Goal: Task Accomplishment & Management: Manage account settings

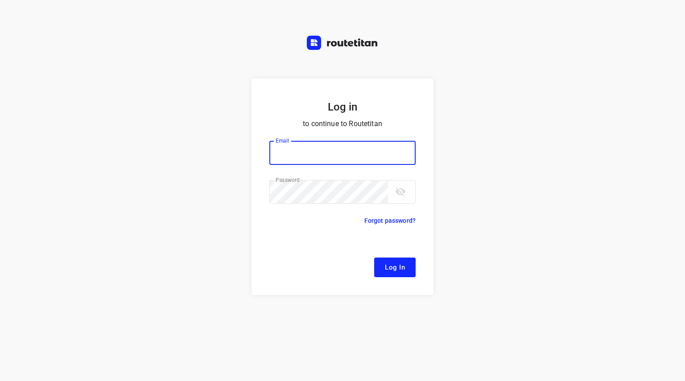
type input "[EMAIL_ADDRESS][DOMAIN_NAME]"
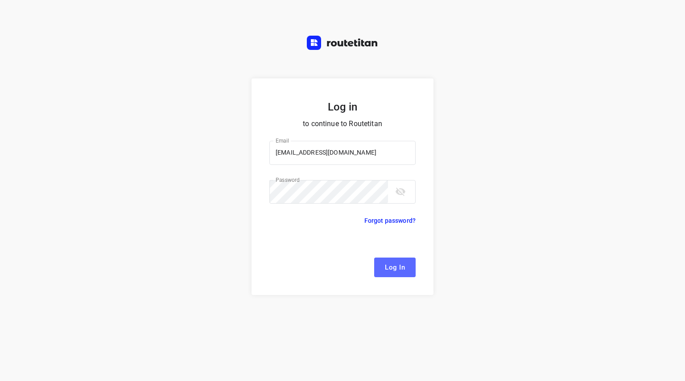
click at [391, 264] on span "Log In" at bounding box center [395, 268] width 20 height 12
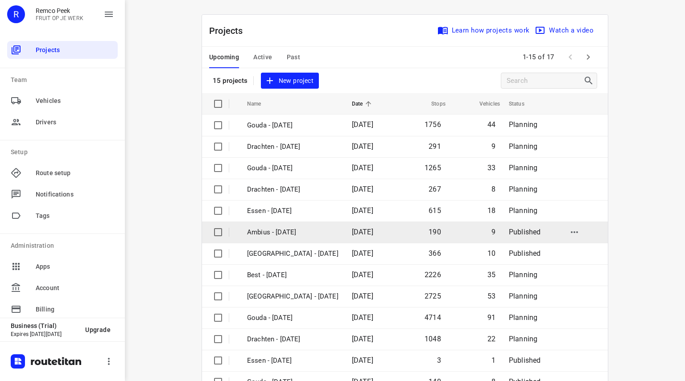
click at [283, 228] on p "Ambius - [DATE]" at bounding box center [292, 233] width 91 height 10
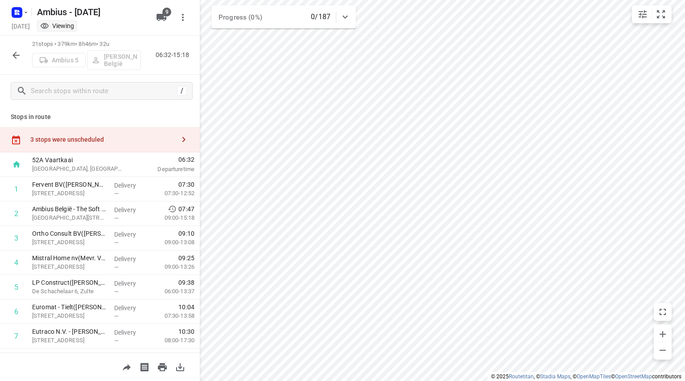
click at [149, 146] on div "3 stops were unscheduled" at bounding box center [100, 139] width 200 height 25
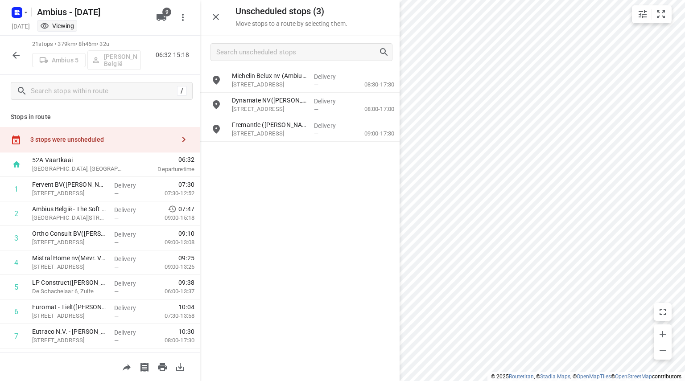
click at [10, 54] on button "button" at bounding box center [16, 55] width 18 height 18
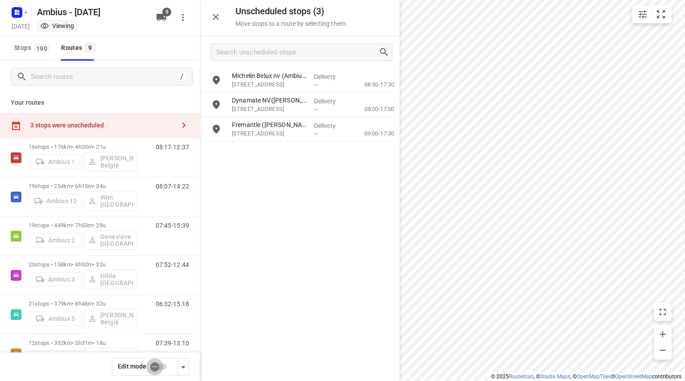
click at [160, 366] on input "checkbox" at bounding box center [154, 367] width 51 height 17
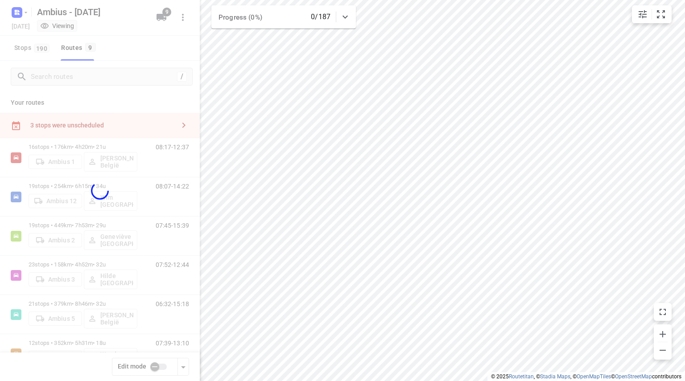
checkbox input "true"
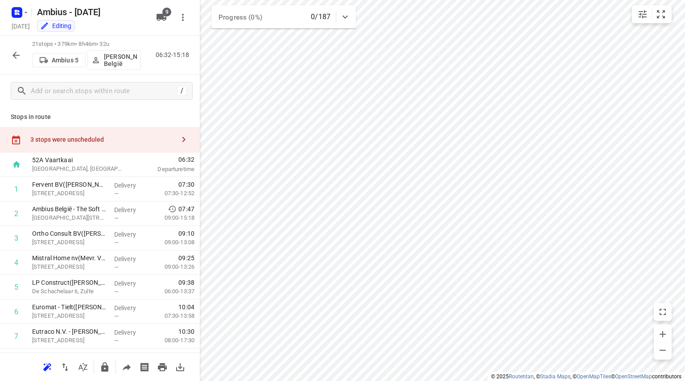
click at [106, 148] on div "3 stops were unscheduled" at bounding box center [100, 139] width 200 height 25
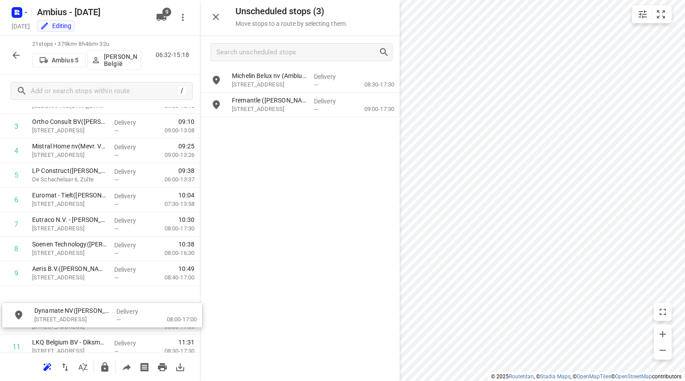
scroll to position [122, 0]
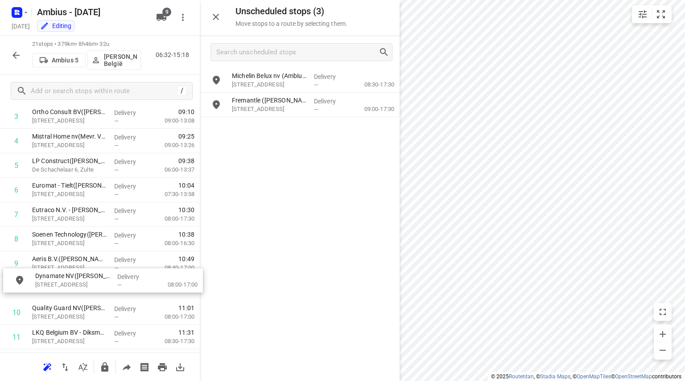
drag, startPoint x: 283, startPoint y: 101, endPoint x: 81, endPoint y: 279, distance: 268.7
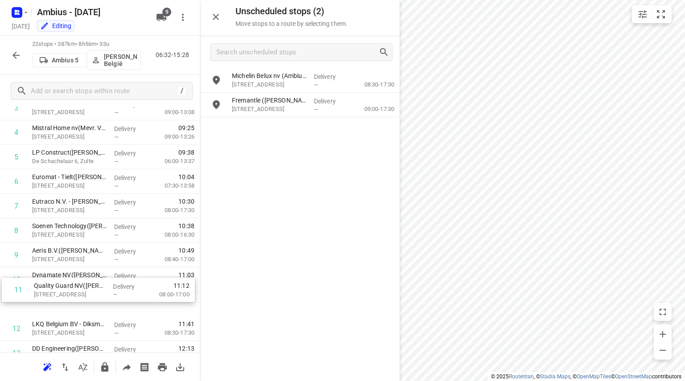
scroll to position [132, 0]
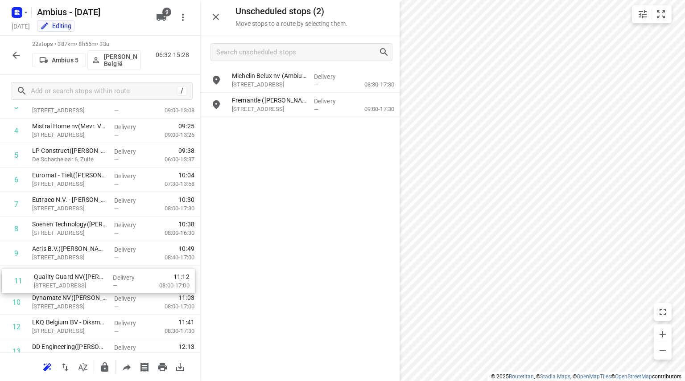
drag, startPoint x: 46, startPoint y: 307, endPoint x: 47, endPoint y: 273, distance: 34.8
click at [47, 273] on div "1 Fervent BV([PERSON_NAME]) Legen [STREET_ADDRESS] Delivery — 07:30 07:30-12:52…" at bounding box center [100, 315] width 200 height 540
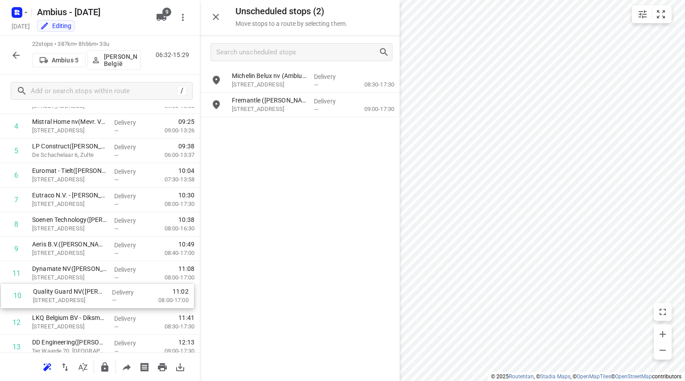
drag, startPoint x: 47, startPoint y: 273, endPoint x: 50, endPoint y: 296, distance: 23.4
click at [50, 296] on div "1 Fervent BV([PERSON_NAME]) Legen [STREET_ADDRESS] Delivery — 07:30 07:30-12:52…" at bounding box center [100, 311] width 200 height 540
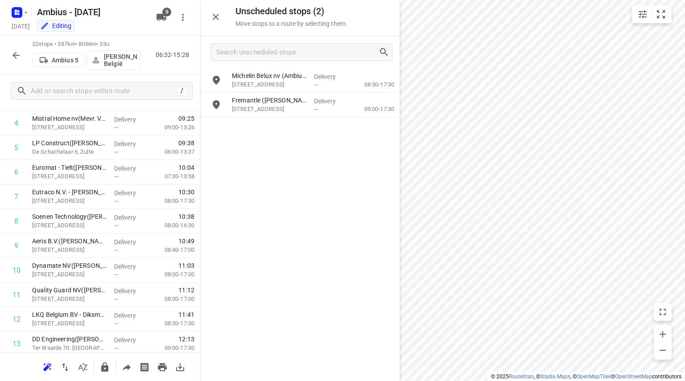
click at [8, 52] on button "button" at bounding box center [16, 55] width 18 height 18
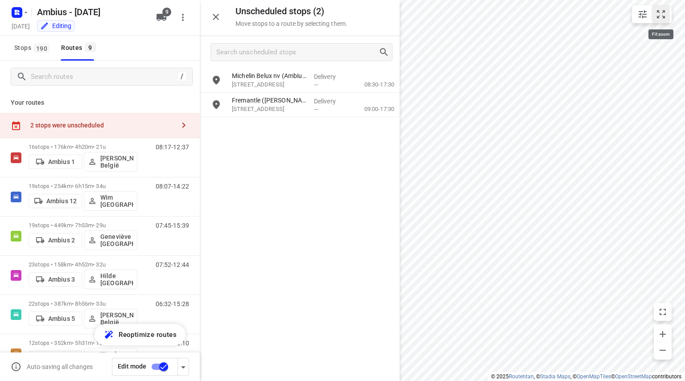
click at [663, 13] on icon "small contained button group" at bounding box center [661, 14] width 11 height 11
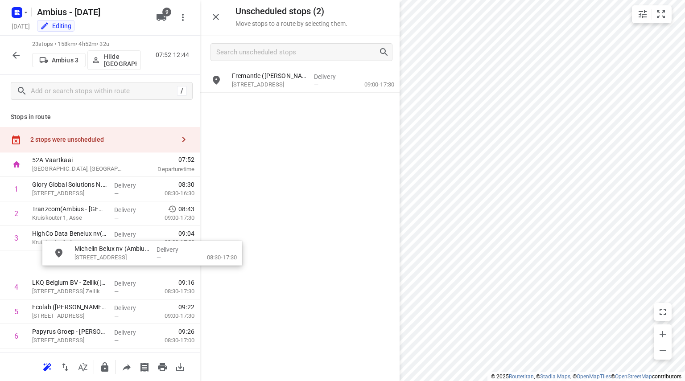
drag, startPoint x: 279, startPoint y: 80, endPoint x: 112, endPoint y: 256, distance: 242.4
click at [16, 54] on icon "button" at bounding box center [16, 55] width 11 height 11
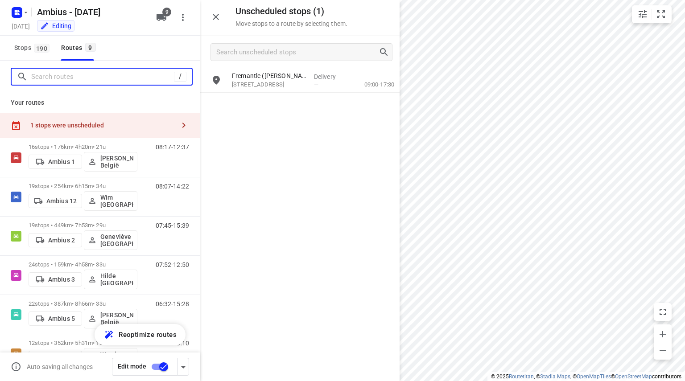
click at [89, 75] on input "Search routes" at bounding box center [102, 77] width 143 height 14
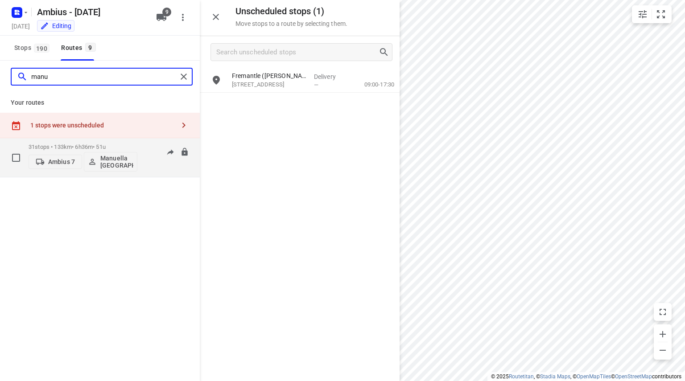
type input "manu"
click at [66, 146] on p "31 stops • 133km • 6h36m • 51u" at bounding box center [83, 147] width 109 height 7
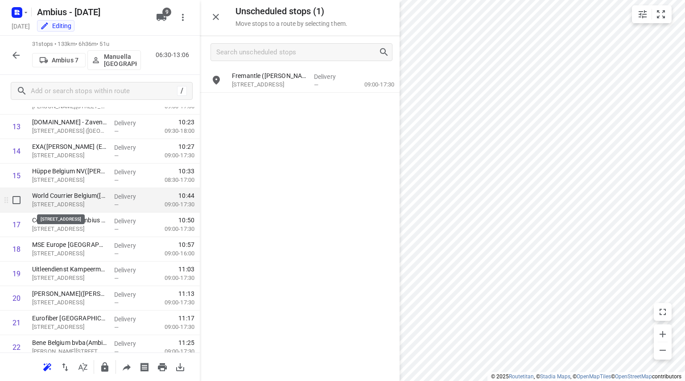
scroll to position [609, 0]
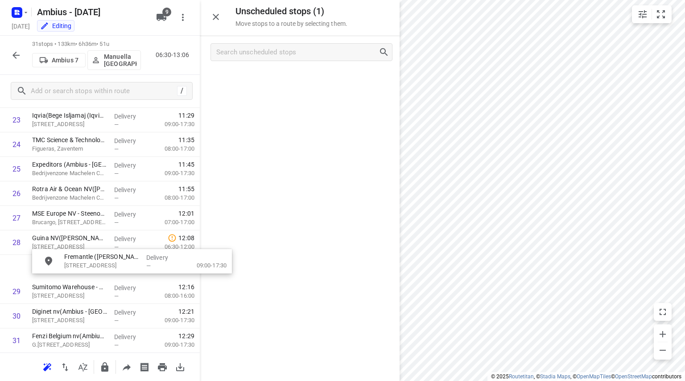
drag, startPoint x: 250, startPoint y: 85, endPoint x: 82, endPoint y: 268, distance: 248.5
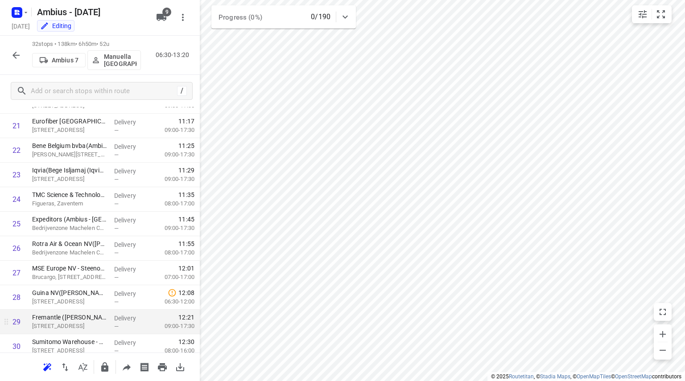
scroll to position [609, 0]
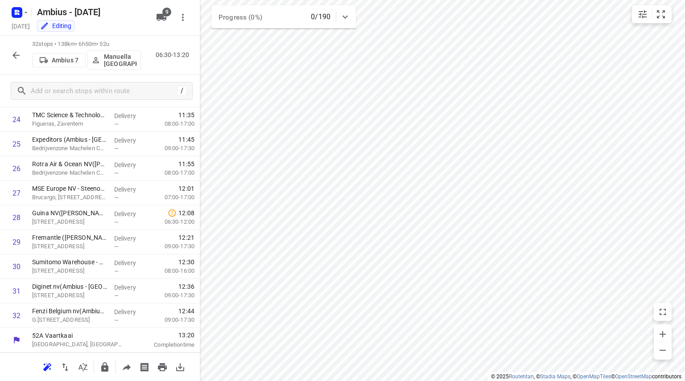
click at [15, 52] on icon "button" at bounding box center [16, 55] width 11 height 11
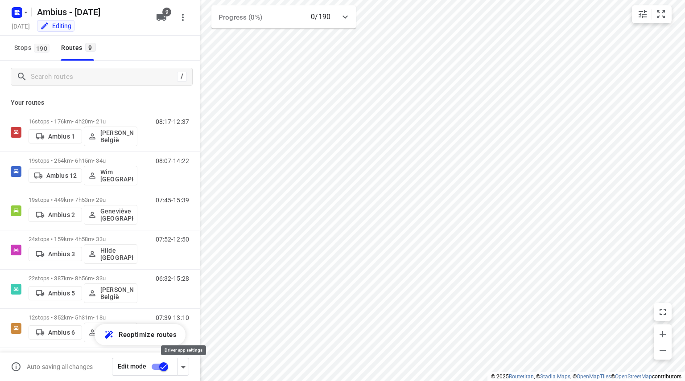
click at [185, 366] on icon "button" at bounding box center [183, 367] width 11 height 11
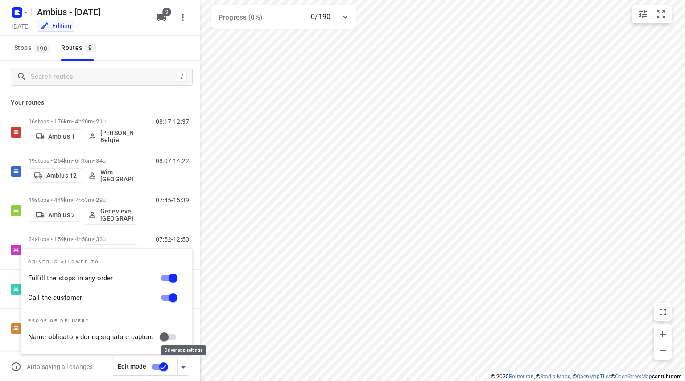
click at [185, 366] on icon "button" at bounding box center [183, 367] width 11 height 11
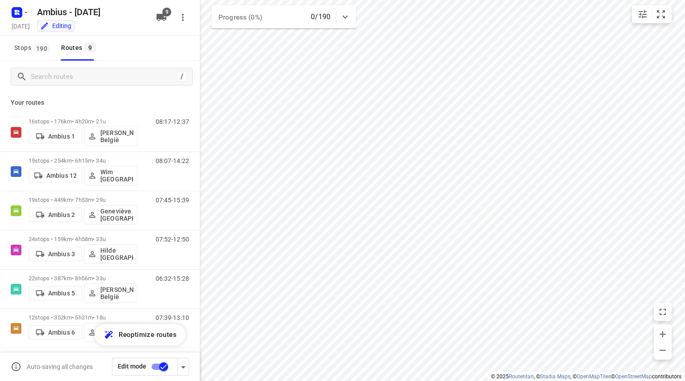
click at [166, 367] on input "checkbox" at bounding box center [163, 367] width 51 height 17
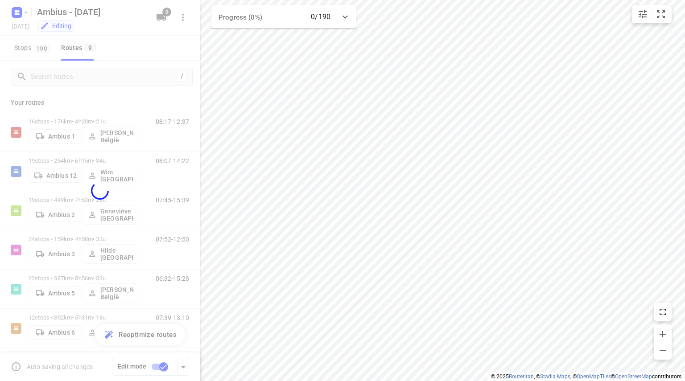
checkbox input "false"
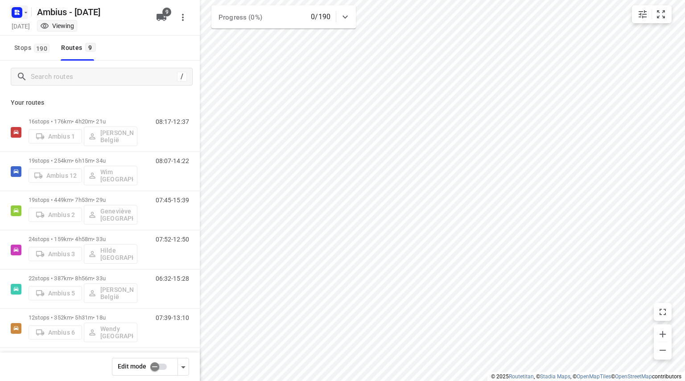
click at [15, 12] on icon "button" at bounding box center [16, 13] width 2 height 2
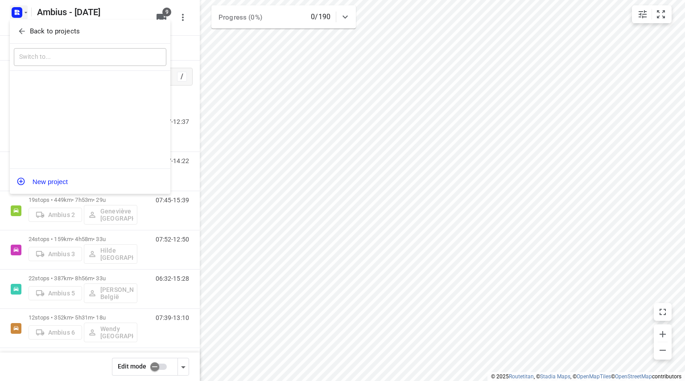
click at [21, 26] on button "Back to projects" at bounding box center [90, 31] width 153 height 15
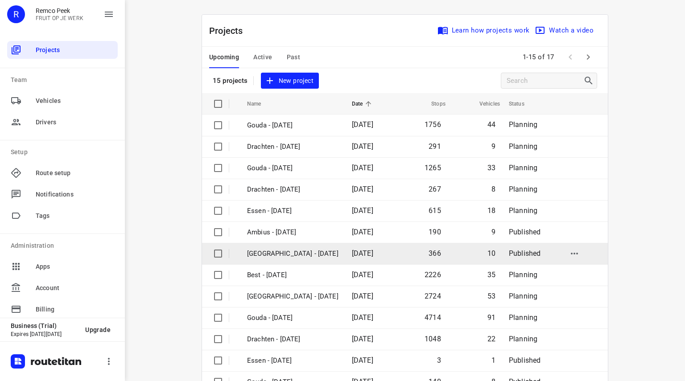
click at [278, 254] on p "[GEOGRAPHIC_DATA] - [DATE]" at bounding box center [292, 254] width 91 height 10
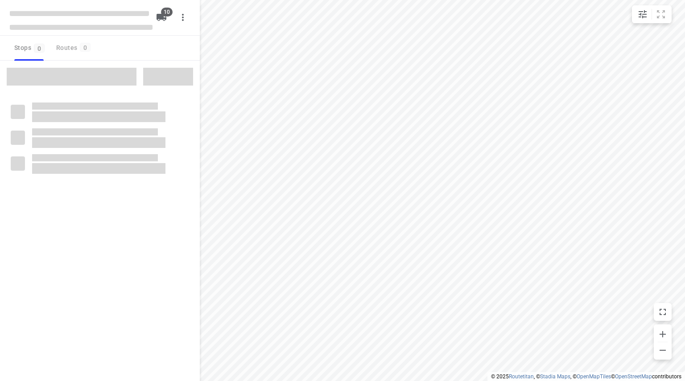
type input "distance"
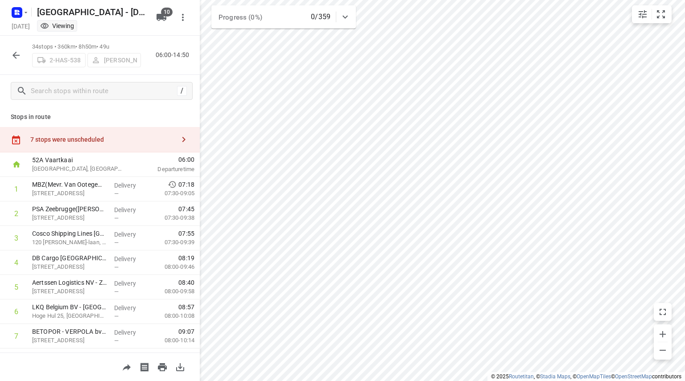
click at [21, 59] on button "button" at bounding box center [16, 55] width 18 height 18
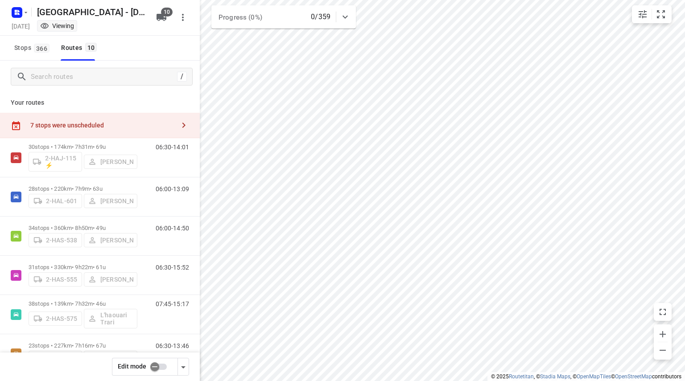
click at [160, 363] on input "checkbox" at bounding box center [154, 367] width 51 height 17
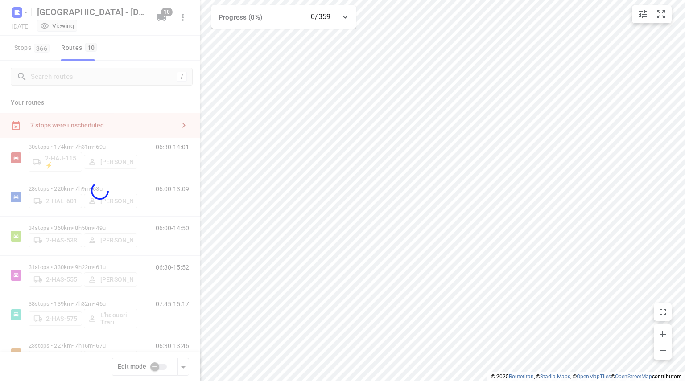
checkbox input "true"
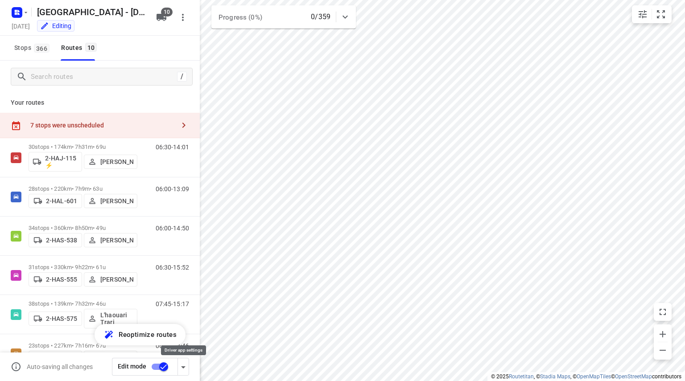
click at [183, 367] on icon "button" at bounding box center [183, 368] width 4 height 2
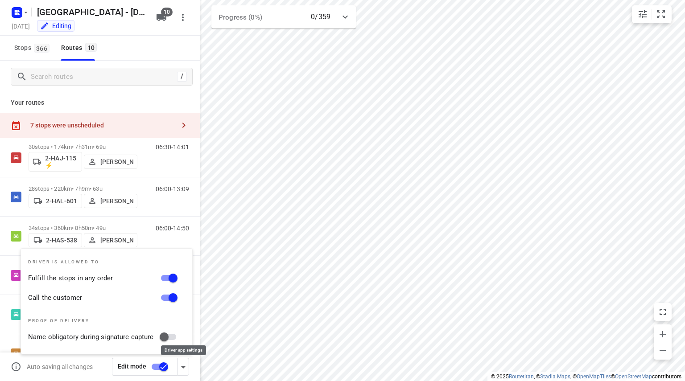
click at [183, 367] on icon "button" at bounding box center [183, 368] width 4 height 2
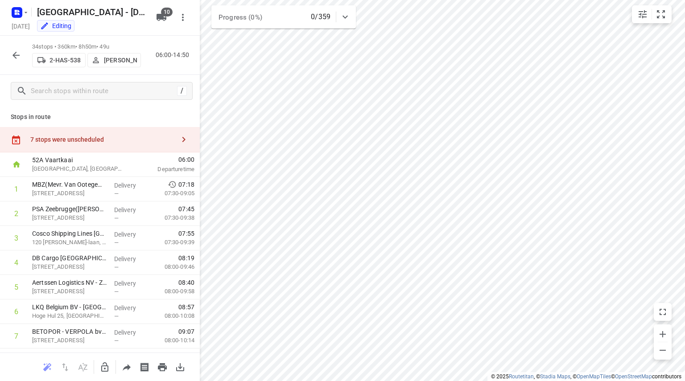
click at [134, 140] on div "7 stops were unscheduled" at bounding box center [102, 139] width 145 height 7
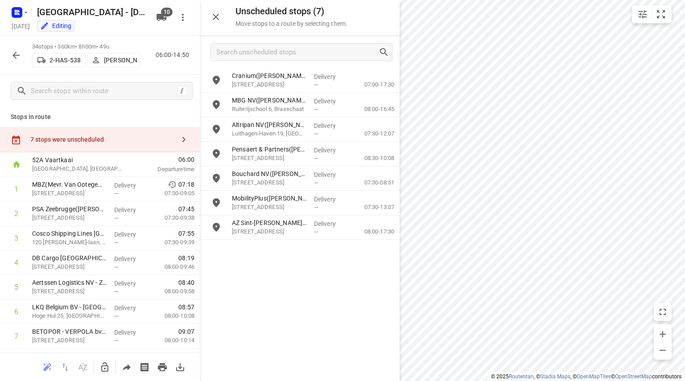
drag, startPoint x: 106, startPoint y: 367, endPoint x: 273, endPoint y: 299, distance: 180.1
click at [113, 365] on button "button" at bounding box center [105, 368] width 18 height 18
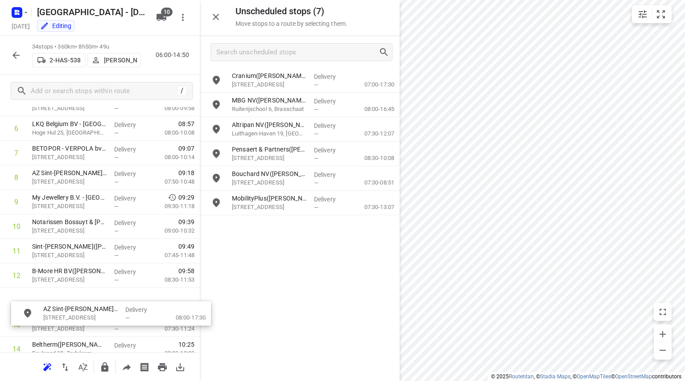
scroll to position [186, 0]
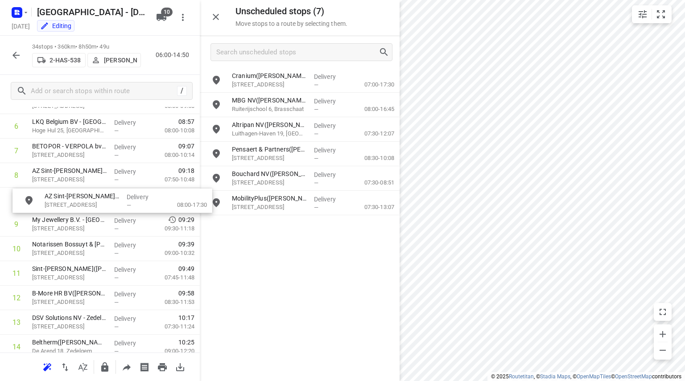
drag, startPoint x: 258, startPoint y: 227, endPoint x: 68, endPoint y: 200, distance: 191.9
click at [19, 56] on icon "button" at bounding box center [16, 55] width 11 height 11
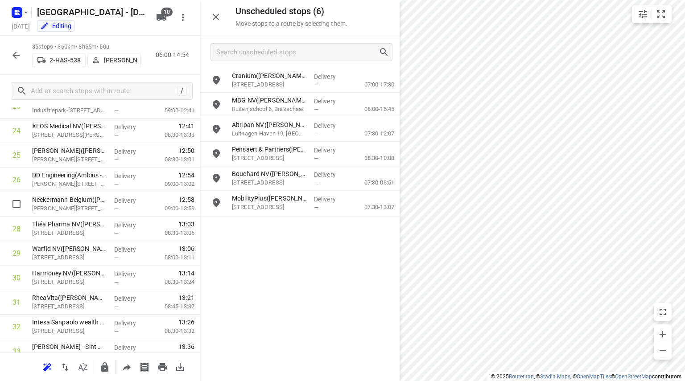
scroll to position [625, 0]
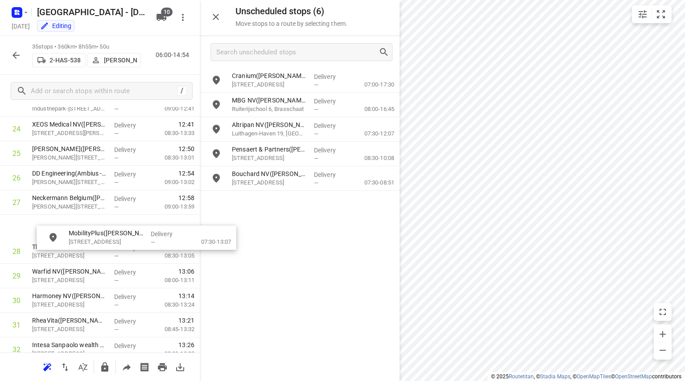
drag, startPoint x: 284, startPoint y: 202, endPoint x: 115, endPoint y: 237, distance: 172.2
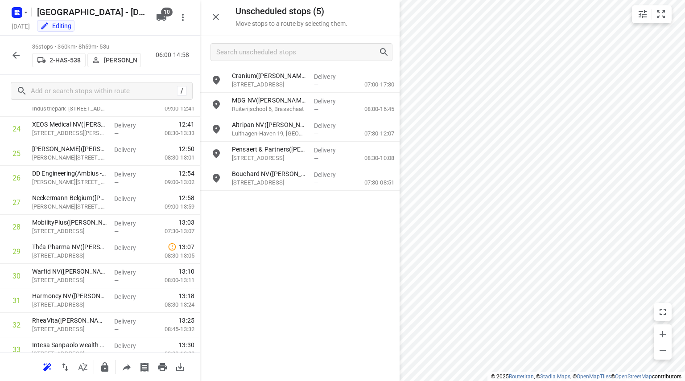
click at [16, 57] on icon "button" at bounding box center [16, 55] width 11 height 11
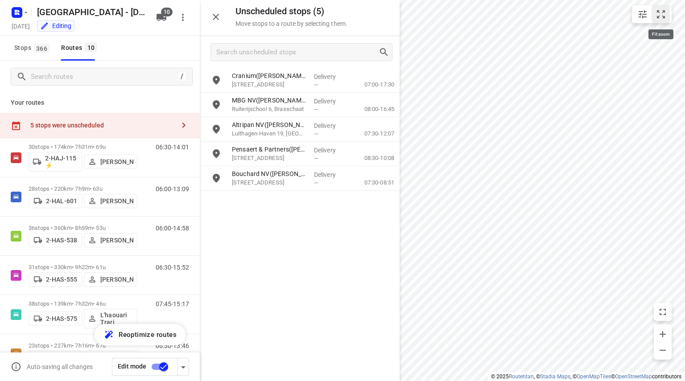
click at [664, 14] on icon "small contained button group" at bounding box center [661, 14] width 11 height 11
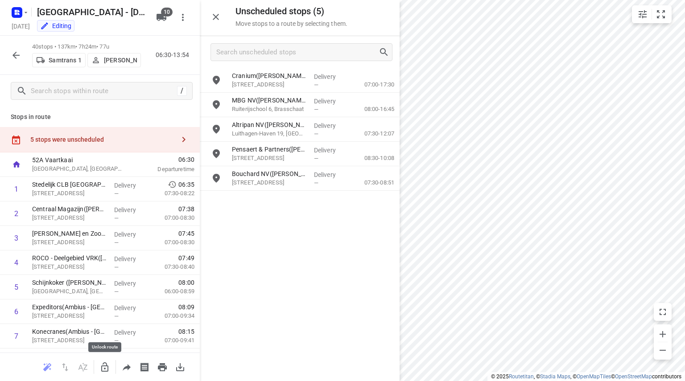
click at [109, 365] on icon "button" at bounding box center [104, 367] width 11 height 11
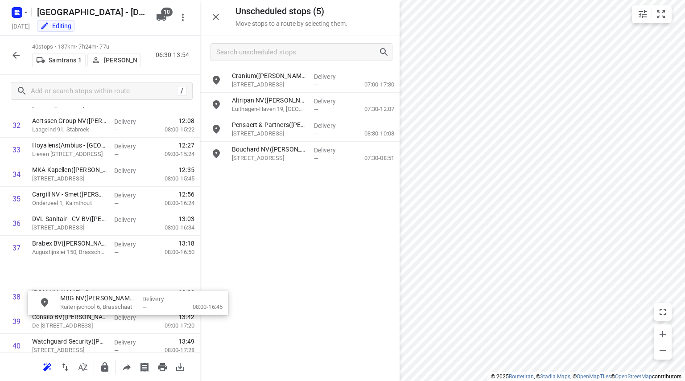
scroll to position [837, 0]
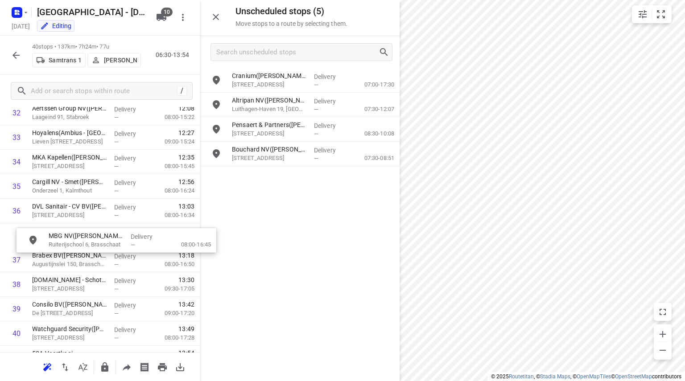
drag, startPoint x: 270, startPoint y: 104, endPoint x: 85, endPoint y: 240, distance: 230.4
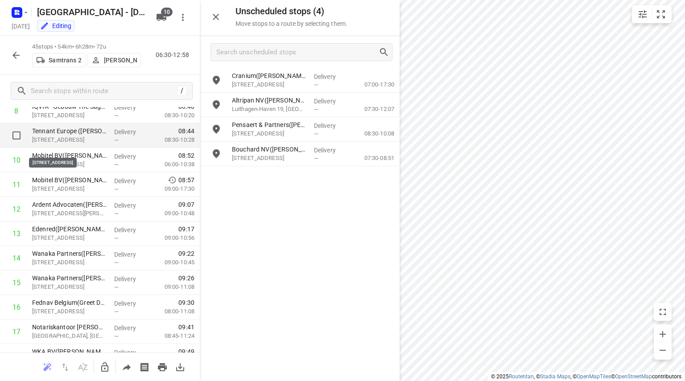
scroll to position [205, 0]
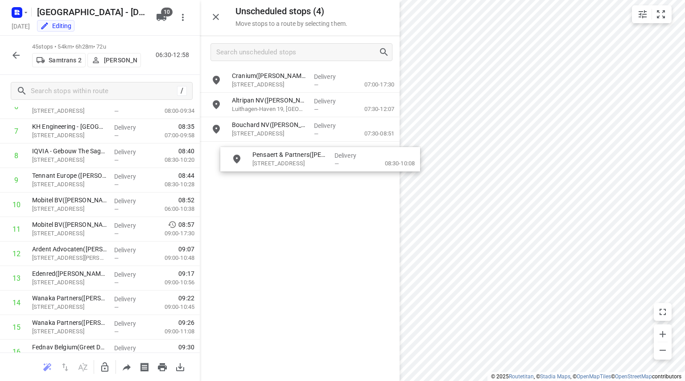
drag, startPoint x: 244, startPoint y: 136, endPoint x: 274, endPoint y: 166, distance: 42.3
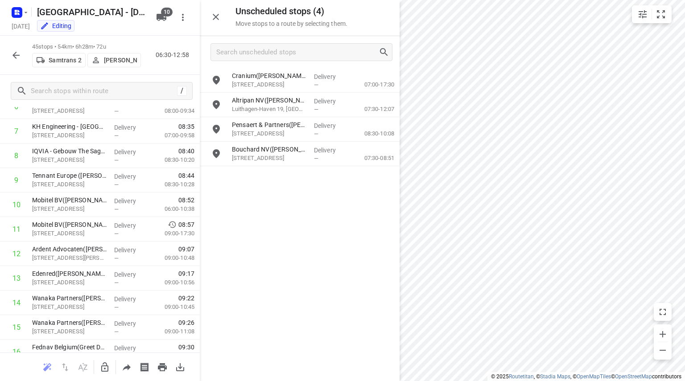
click at [101, 370] on icon "button" at bounding box center [104, 367] width 11 height 11
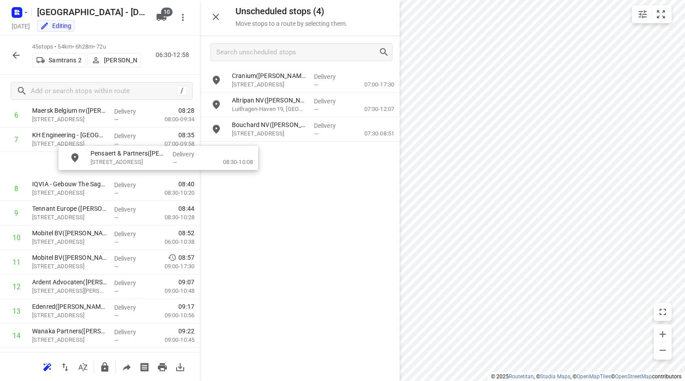
scroll to position [196, 1]
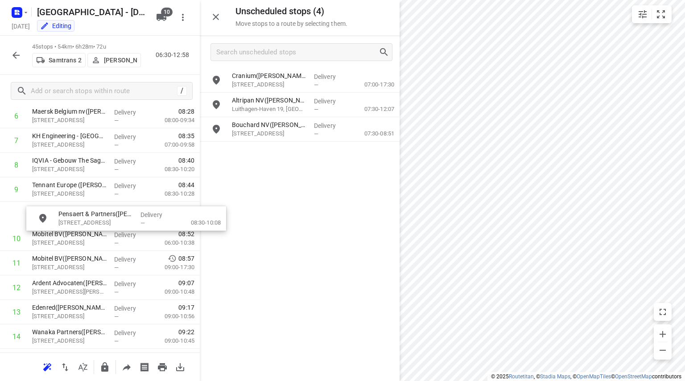
drag, startPoint x: 246, startPoint y: 133, endPoint x: 66, endPoint y: 222, distance: 201.1
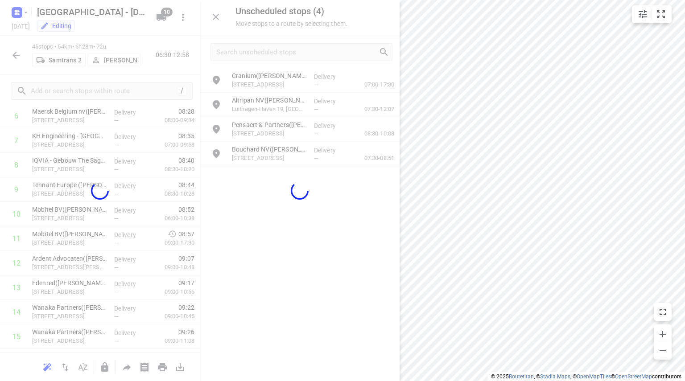
scroll to position [196, 0]
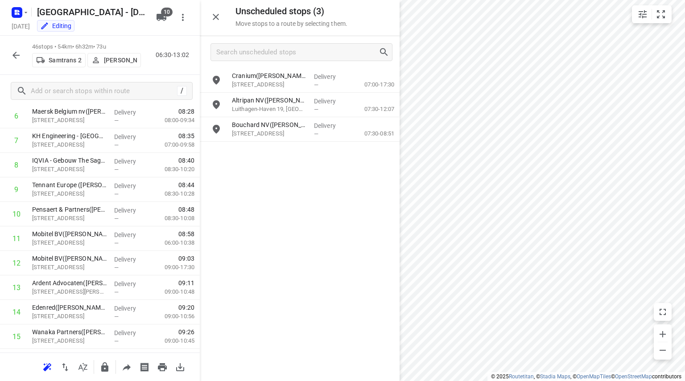
click at [18, 58] on icon "button" at bounding box center [16, 55] width 11 height 11
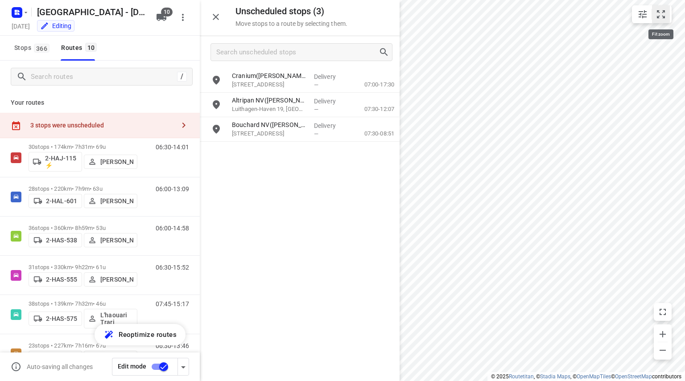
click at [663, 16] on icon "small contained button group" at bounding box center [661, 14] width 8 height 8
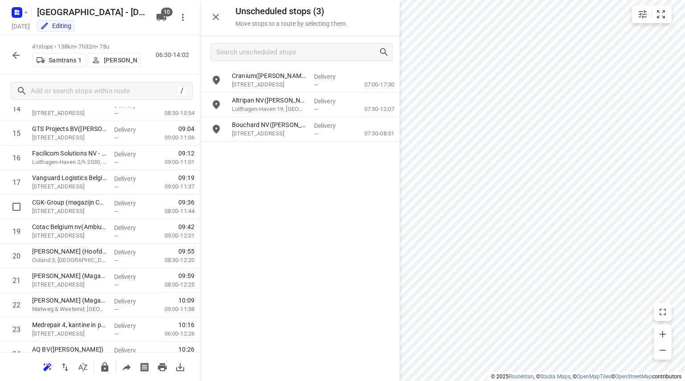
scroll to position [402, 0]
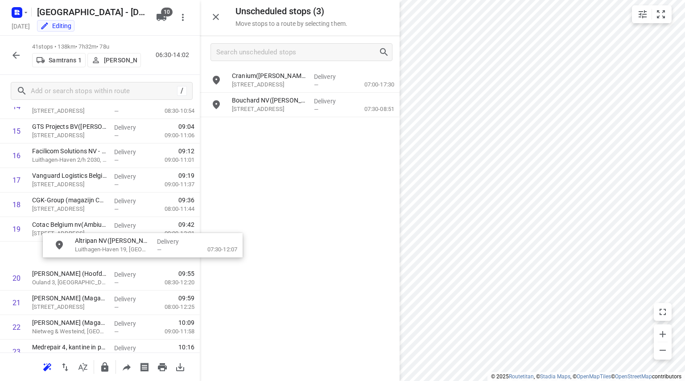
drag, startPoint x: 249, startPoint y: 101, endPoint x: 88, endPoint y: 243, distance: 214.6
click at [16, 51] on icon "button" at bounding box center [16, 55] width 11 height 11
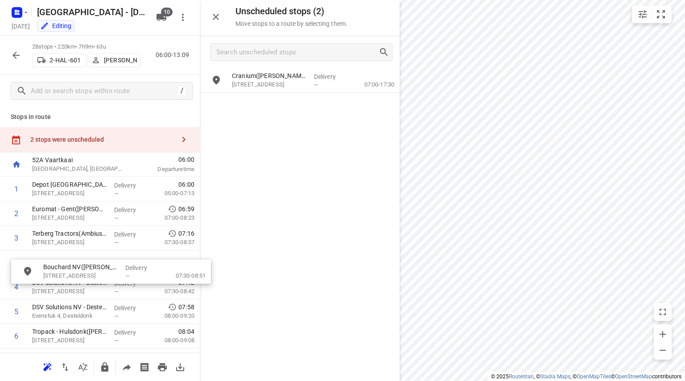
drag, startPoint x: 279, startPoint y: 102, endPoint x: 85, endPoint y: 273, distance: 258.9
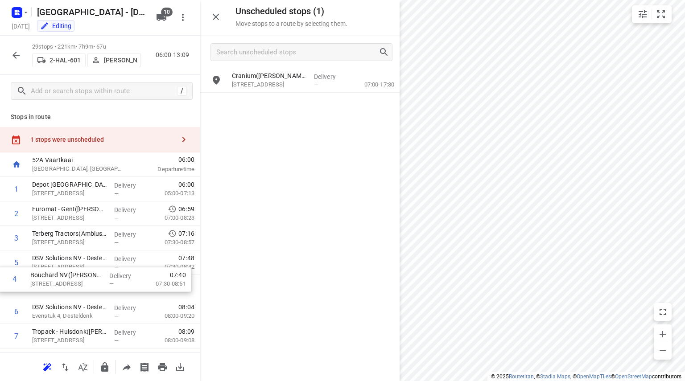
drag, startPoint x: 158, startPoint y: 266, endPoint x: 156, endPoint y: 287, distance: 21.1
click at [13, 54] on icon "button" at bounding box center [15, 55] width 7 height 7
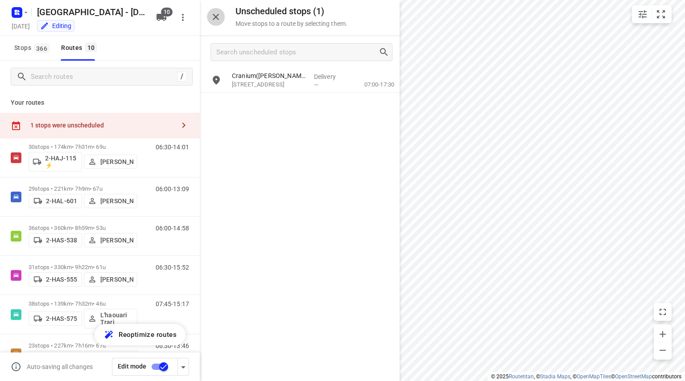
click at [222, 19] on button "button" at bounding box center [216, 17] width 18 height 18
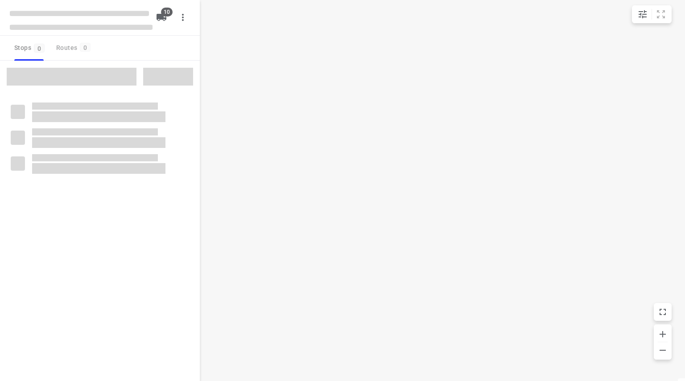
type input "distance"
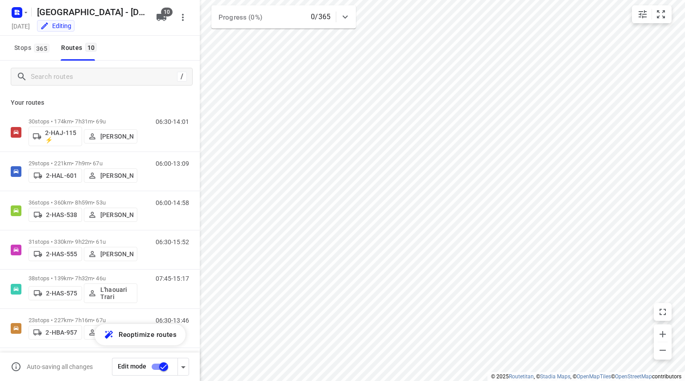
click at [165, 366] on input "checkbox" at bounding box center [163, 367] width 51 height 17
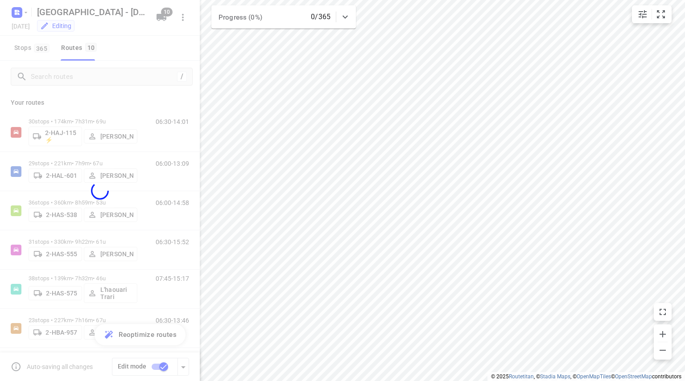
checkbox input "false"
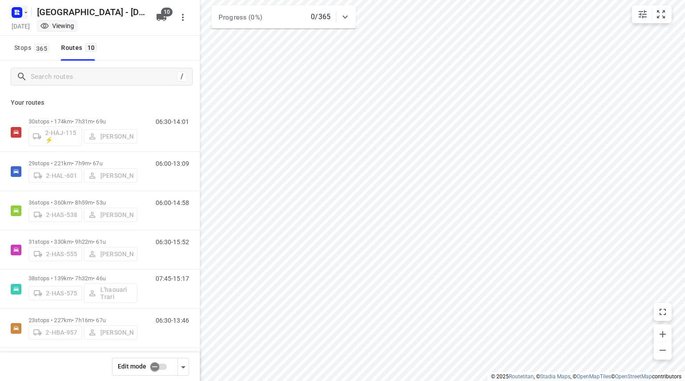
click at [22, 17] on icon "button" at bounding box center [17, 12] width 14 height 14
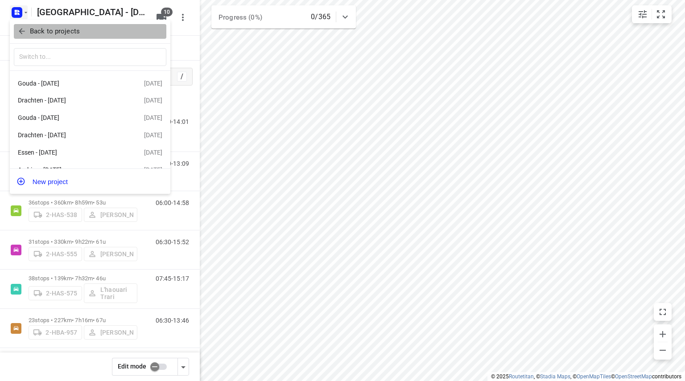
click at [26, 31] on icon "button" at bounding box center [21, 31] width 9 height 9
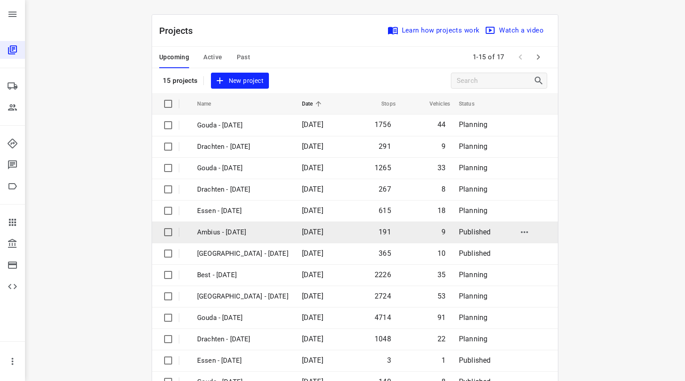
click at [227, 225] on td "Ambius - [DATE]" at bounding box center [241, 232] width 107 height 21
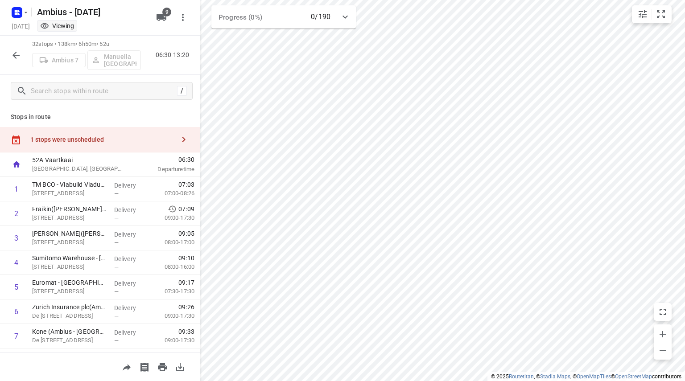
click at [22, 51] on button "button" at bounding box center [16, 55] width 18 height 18
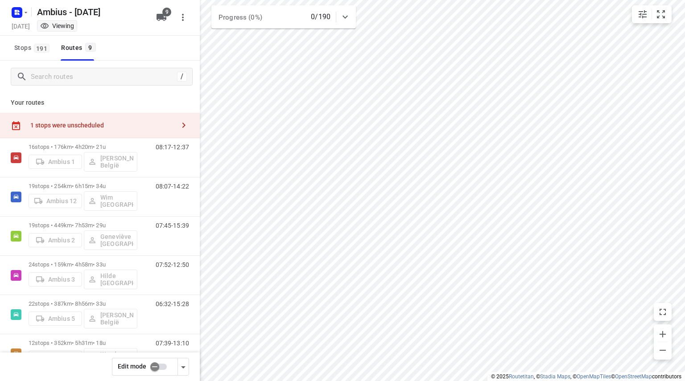
click at [163, 368] on input "checkbox" at bounding box center [154, 367] width 51 height 17
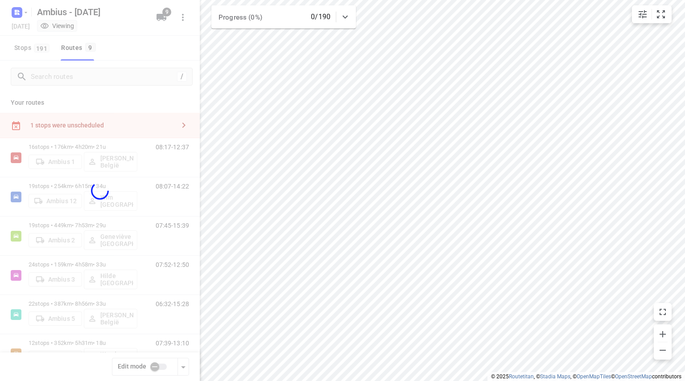
checkbox input "true"
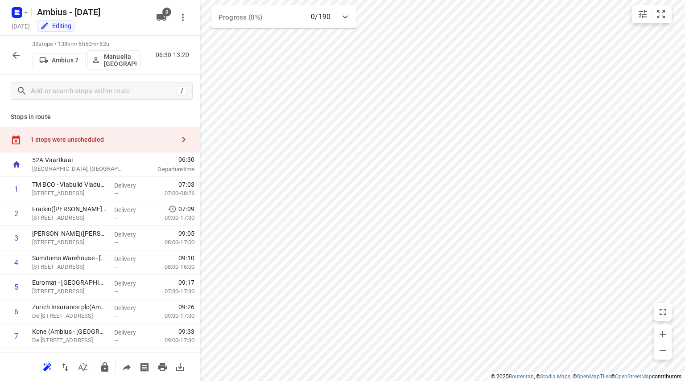
click at [119, 141] on div "1 stops were unscheduled" at bounding box center [102, 139] width 145 height 7
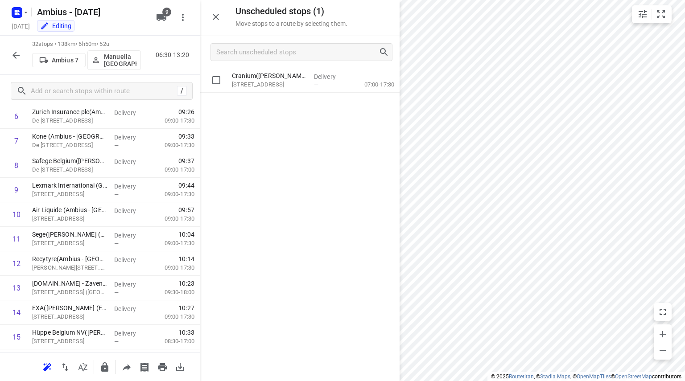
scroll to position [181, 0]
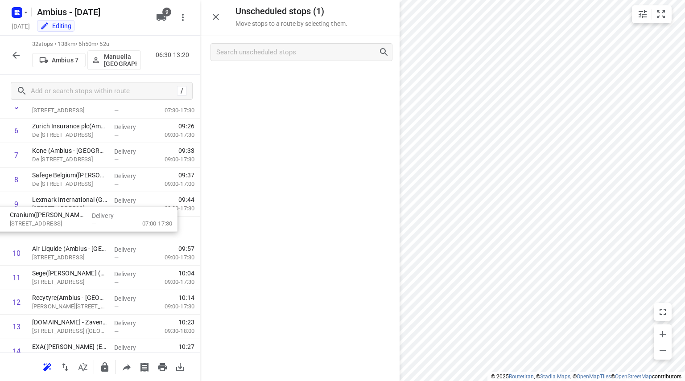
drag, startPoint x: 328, startPoint y: 80, endPoint x: 92, endPoint y: 223, distance: 276.1
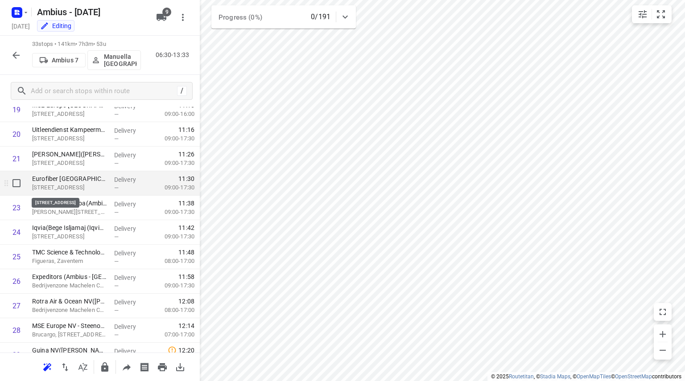
scroll to position [496, 0]
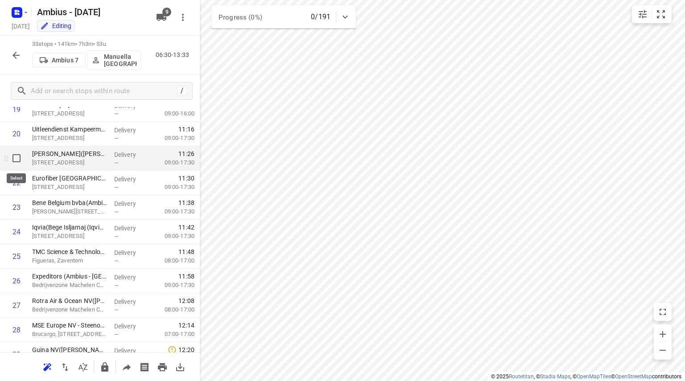
click at [16, 161] on input "checkbox" at bounding box center [17, 158] width 18 height 18
checkbox input "true"
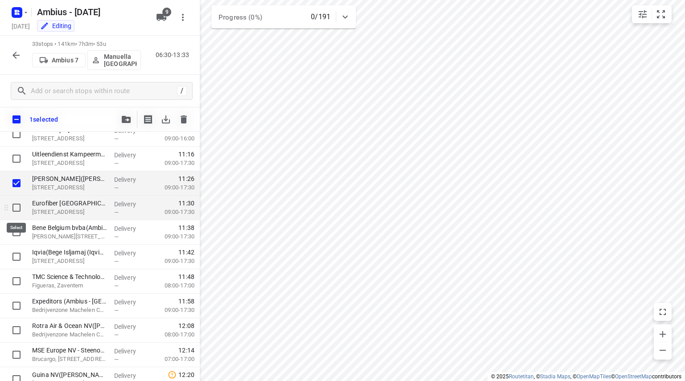
click at [18, 209] on input "checkbox" at bounding box center [17, 208] width 18 height 18
checkbox input "true"
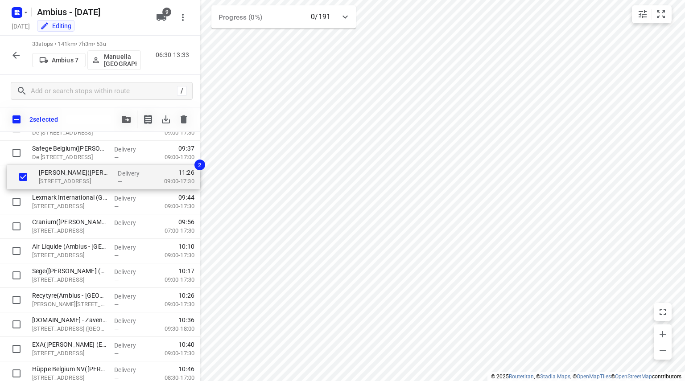
scroll to position [206, 0]
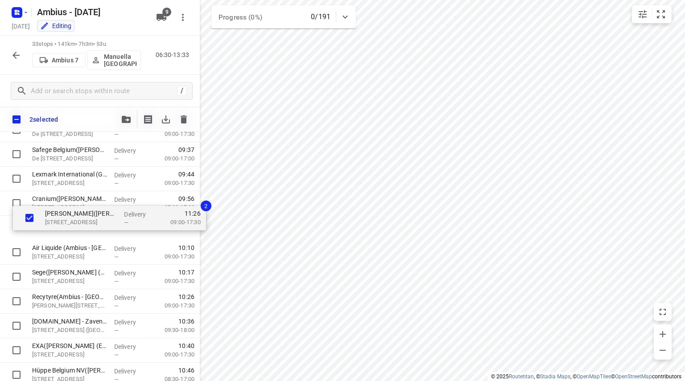
drag, startPoint x: 50, startPoint y: 187, endPoint x: 62, endPoint y: 228, distance: 42.8
click at [62, 228] on div "TM BCO - Viabuild Viaduct-Vilvoorde(Brigitte Puttaert) Rittwegerlaan 12, Machel…" at bounding box center [100, 376] width 200 height 810
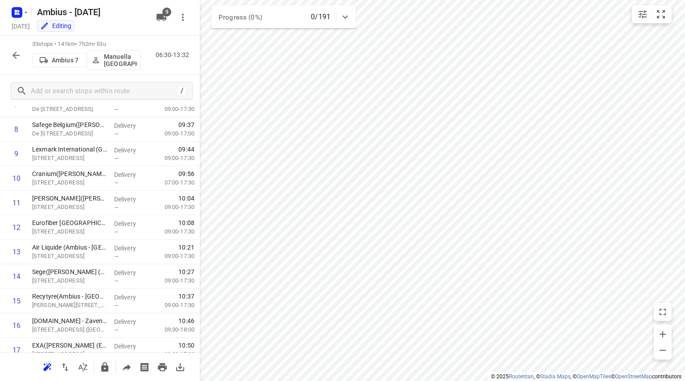
click at [13, 50] on icon "button" at bounding box center [16, 55] width 11 height 11
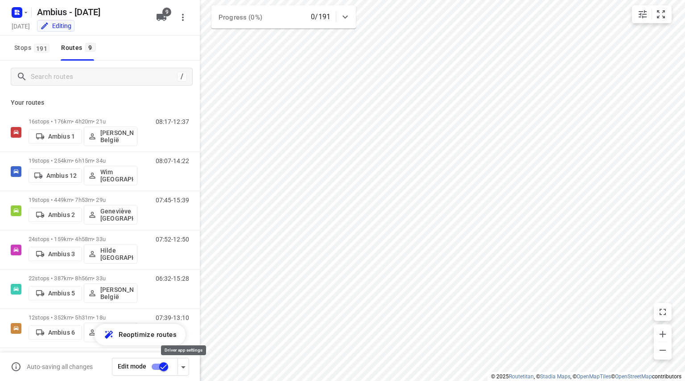
click at [187, 363] on icon "button" at bounding box center [183, 367] width 11 height 11
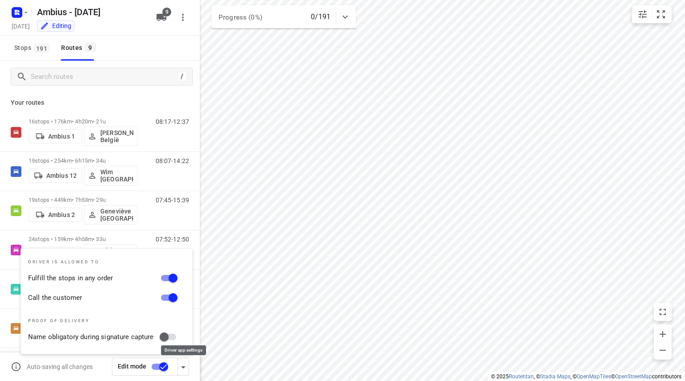
click at [186, 364] on icon "button" at bounding box center [183, 367] width 11 height 11
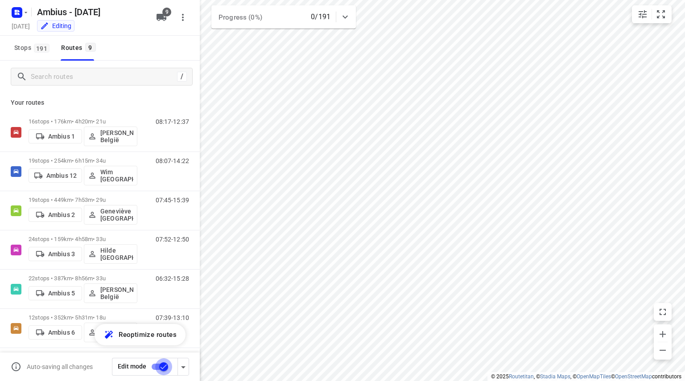
click at [160, 369] on input "checkbox" at bounding box center [163, 367] width 51 height 17
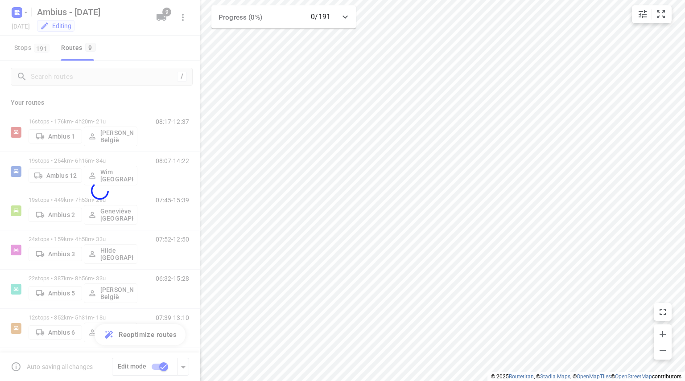
checkbox input "false"
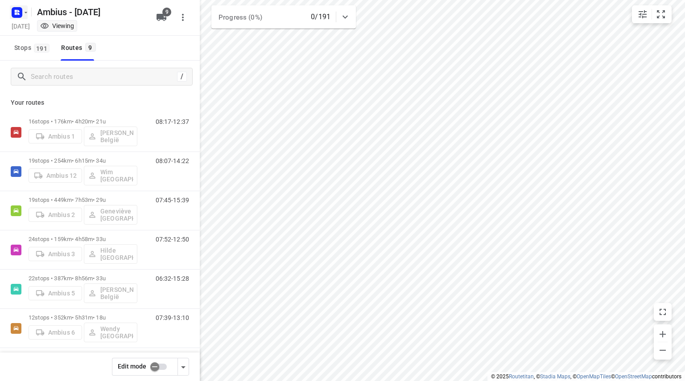
click at [14, 16] on rect "button" at bounding box center [17, 12] width 11 height 11
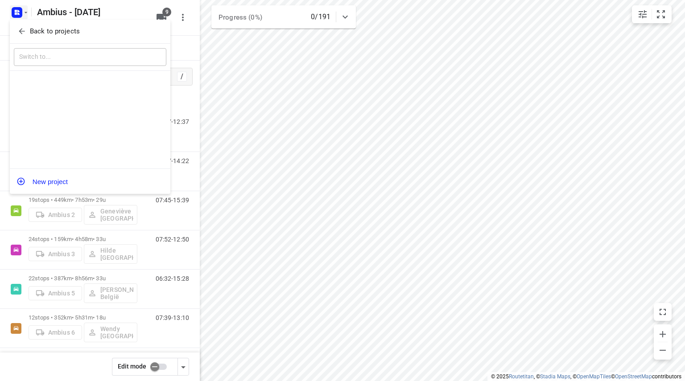
click at [17, 25] on button "Back to projects" at bounding box center [90, 31] width 153 height 15
